Goal: Task Accomplishment & Management: Use online tool/utility

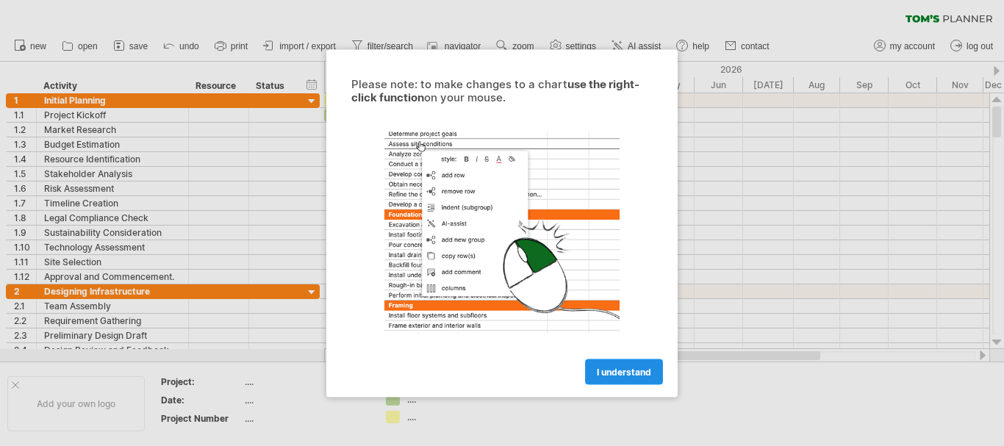
click at [623, 374] on span "I understand" at bounding box center [624, 371] width 54 height 11
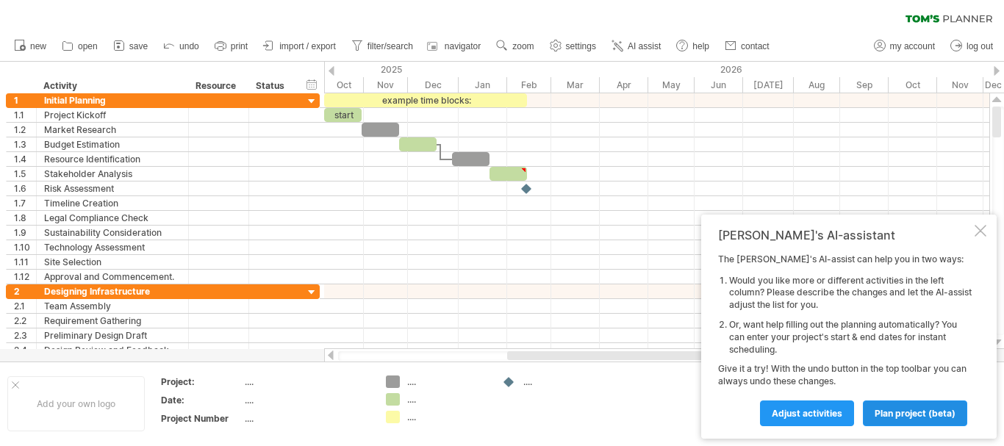
click at [892, 417] on span "plan project (beta)" at bounding box center [915, 413] width 81 height 11
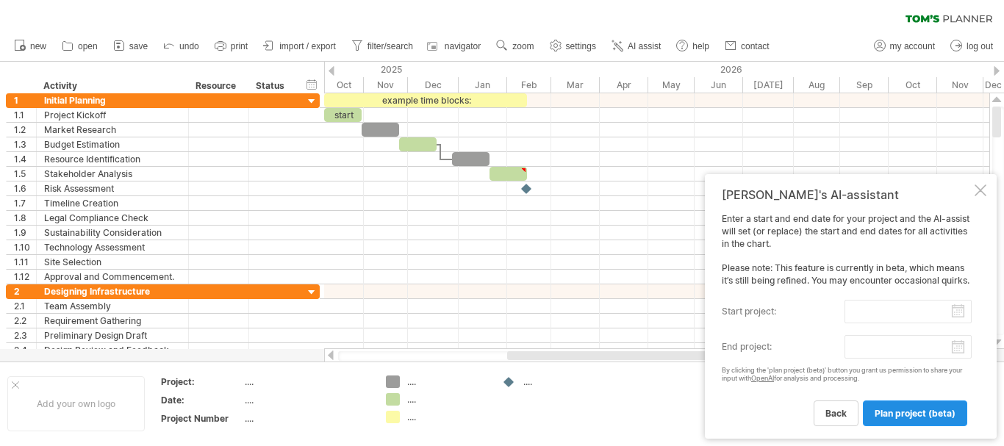
click at [895, 415] on span "plan project (beta)" at bounding box center [915, 413] width 81 height 11
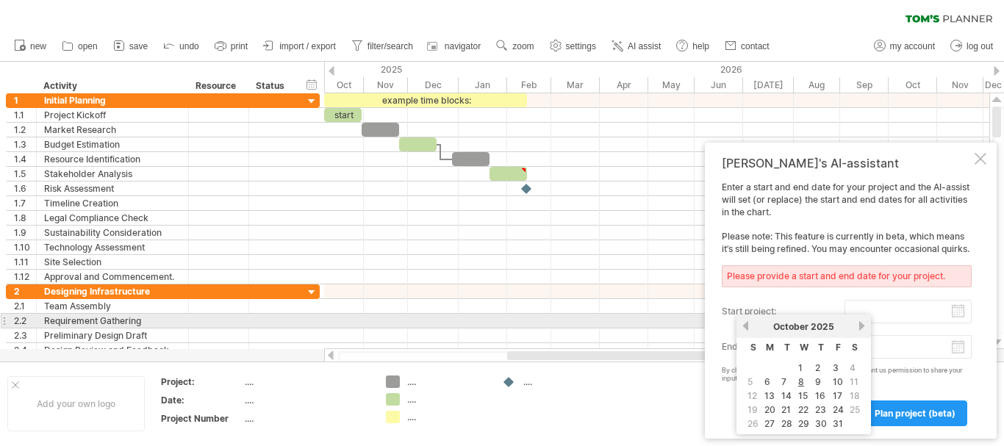
click at [959, 315] on input "start project:" at bounding box center [908, 312] width 127 height 24
click at [861, 327] on link "next" at bounding box center [861, 325] width 11 height 11
click at [862, 327] on link "next" at bounding box center [861, 325] width 11 height 11
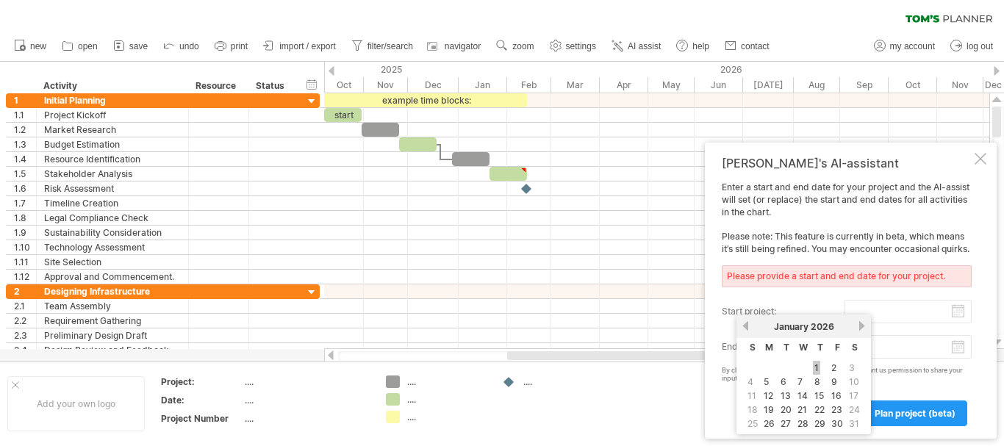
click at [820, 368] on link "1" at bounding box center [816, 368] width 7 height 14
type input "********"
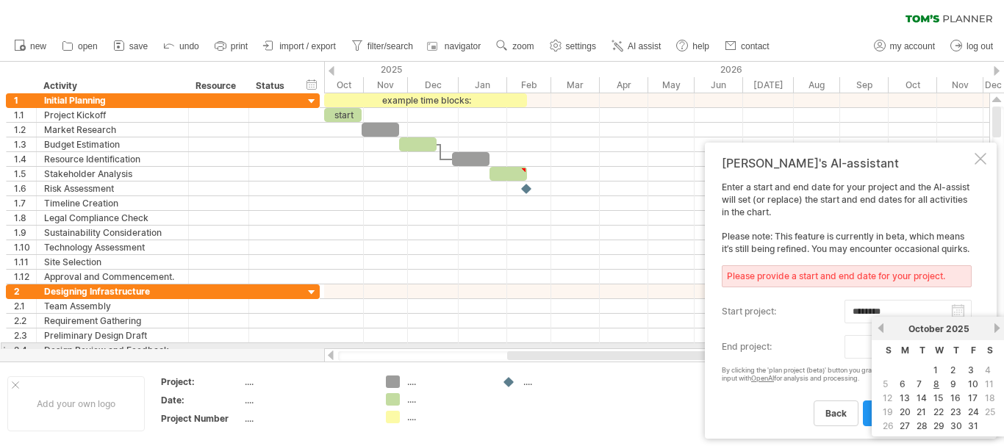
click at [962, 348] on body "progress(100%) Trying to reach [DOMAIN_NAME] Connected again... 0% clear filter…" at bounding box center [502, 224] width 1004 height 449
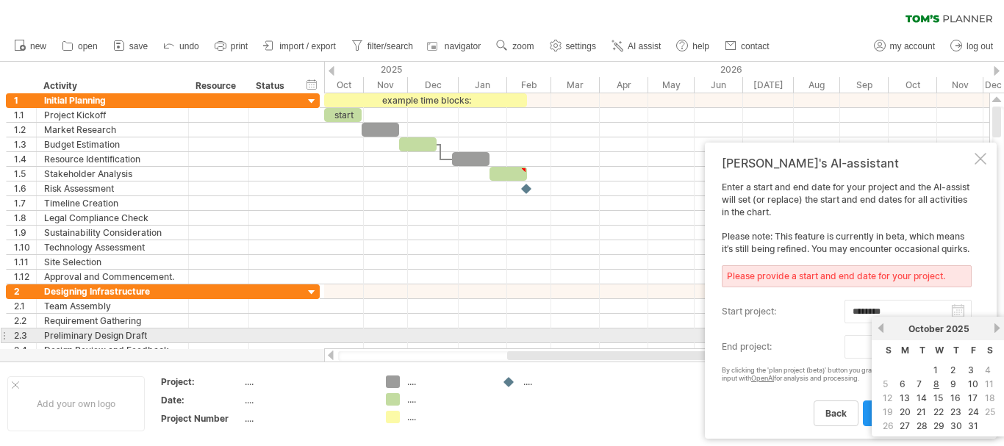
click at [1001, 332] on link "next" at bounding box center [997, 328] width 11 height 11
click at [1001, 330] on link "next" at bounding box center [997, 328] width 11 height 11
click at [1001, 329] on link "next" at bounding box center [997, 328] width 11 height 11
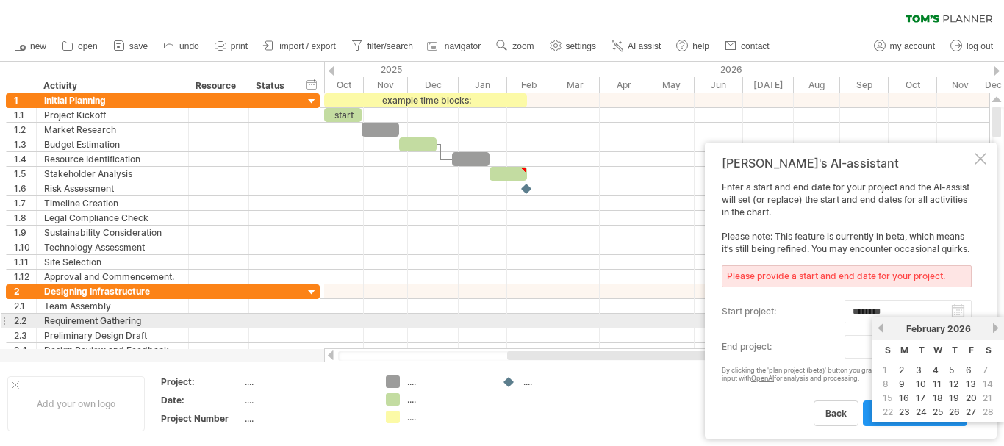
click at [1001, 328] on link "next" at bounding box center [995, 328] width 11 height 11
click at [1001, 325] on link "next" at bounding box center [997, 328] width 11 height 11
click at [1001, 324] on link "next" at bounding box center [997, 328] width 11 height 11
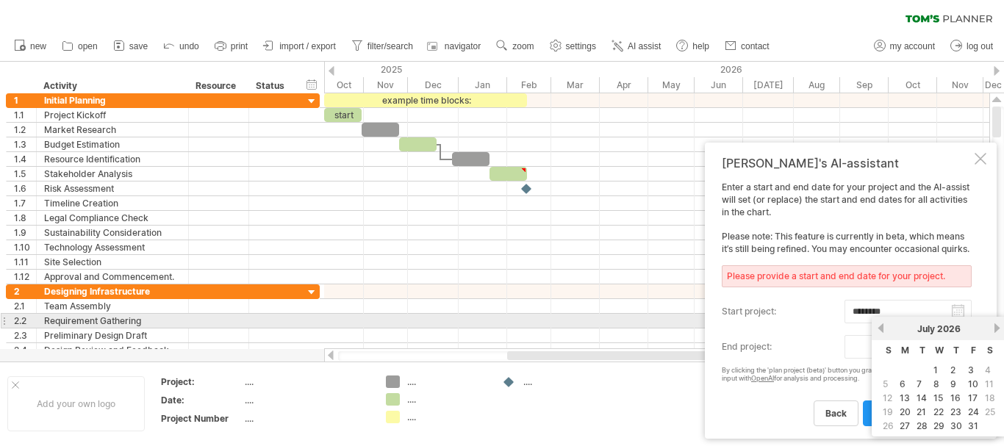
click at [1001, 324] on link "next" at bounding box center [997, 328] width 11 height 11
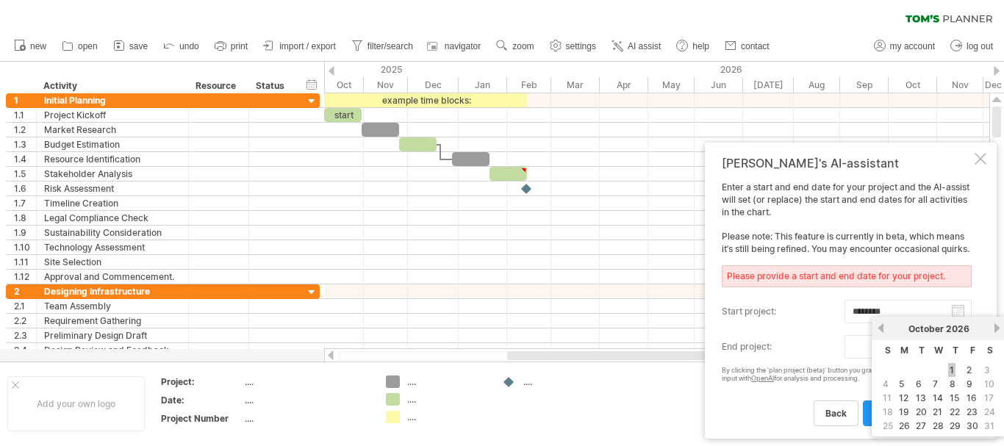
click at [951, 368] on link "1" at bounding box center [951, 370] width 7 height 14
type input "********"
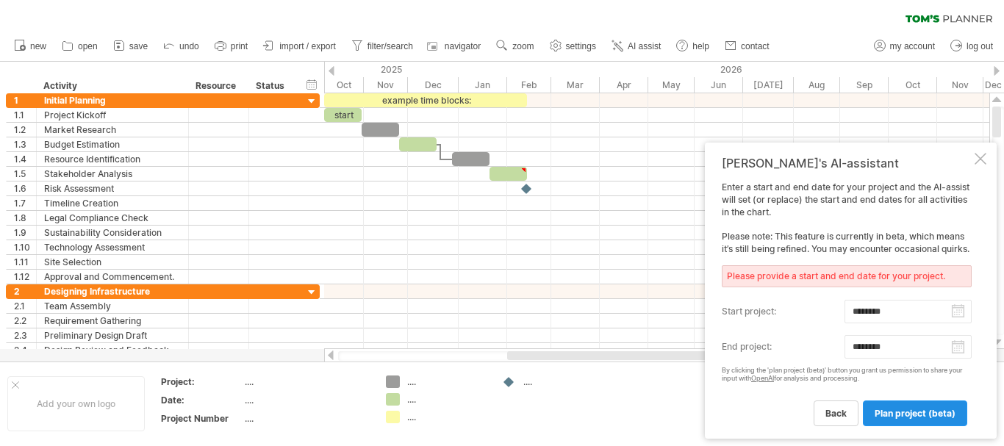
click at [913, 409] on span "plan project (beta)" at bounding box center [915, 413] width 81 height 11
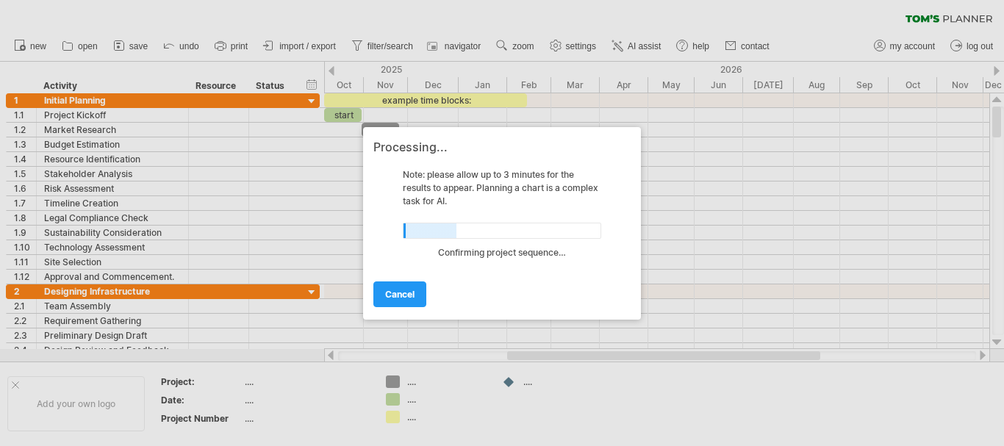
click at [11, 386] on div at bounding box center [502, 223] width 1004 height 446
click at [15, 386] on div at bounding box center [502, 223] width 1004 height 446
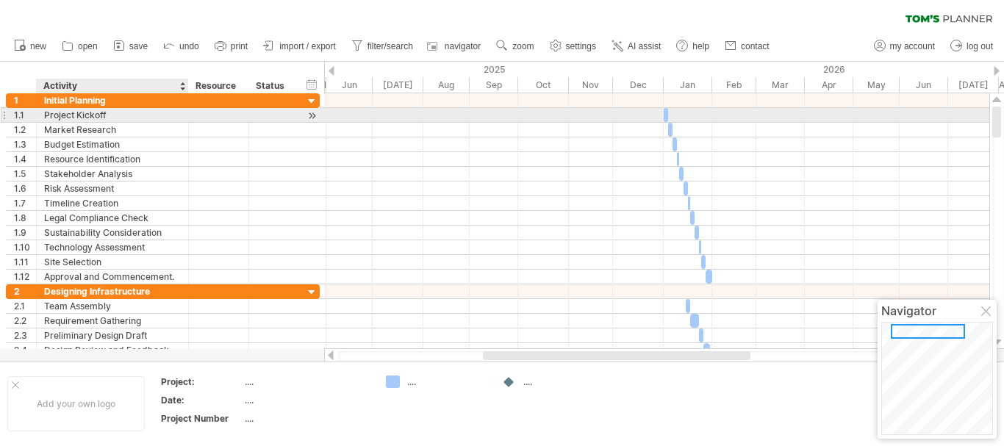
click at [70, 114] on div "Project Kickoff" at bounding box center [112, 115] width 137 height 14
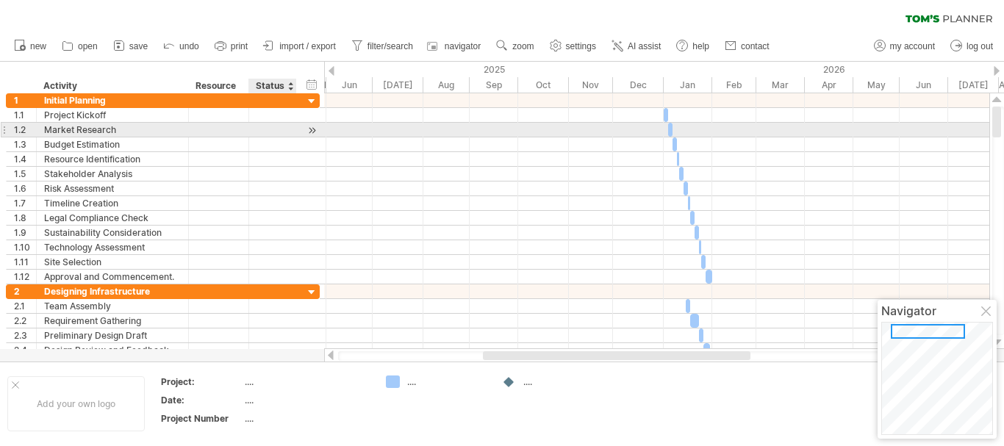
click at [311, 134] on div at bounding box center [312, 130] width 14 height 15
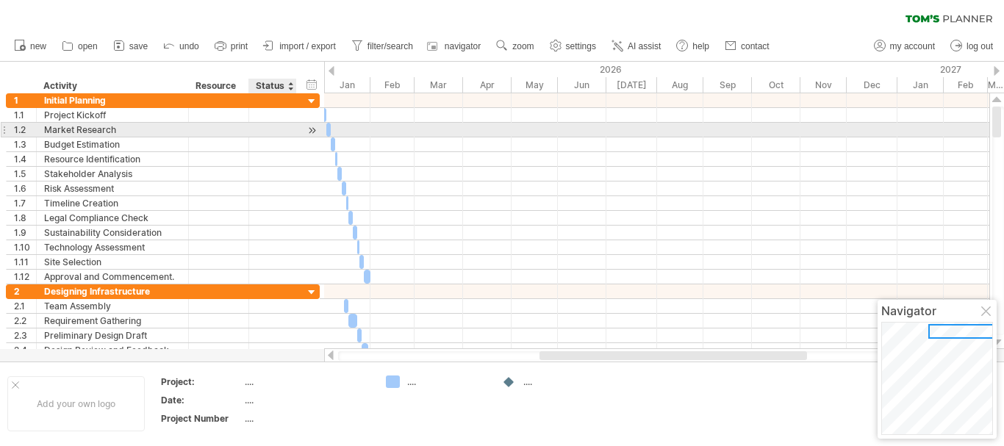
click at [311, 134] on div at bounding box center [312, 130] width 14 height 15
